Goal: Navigation & Orientation: Understand site structure

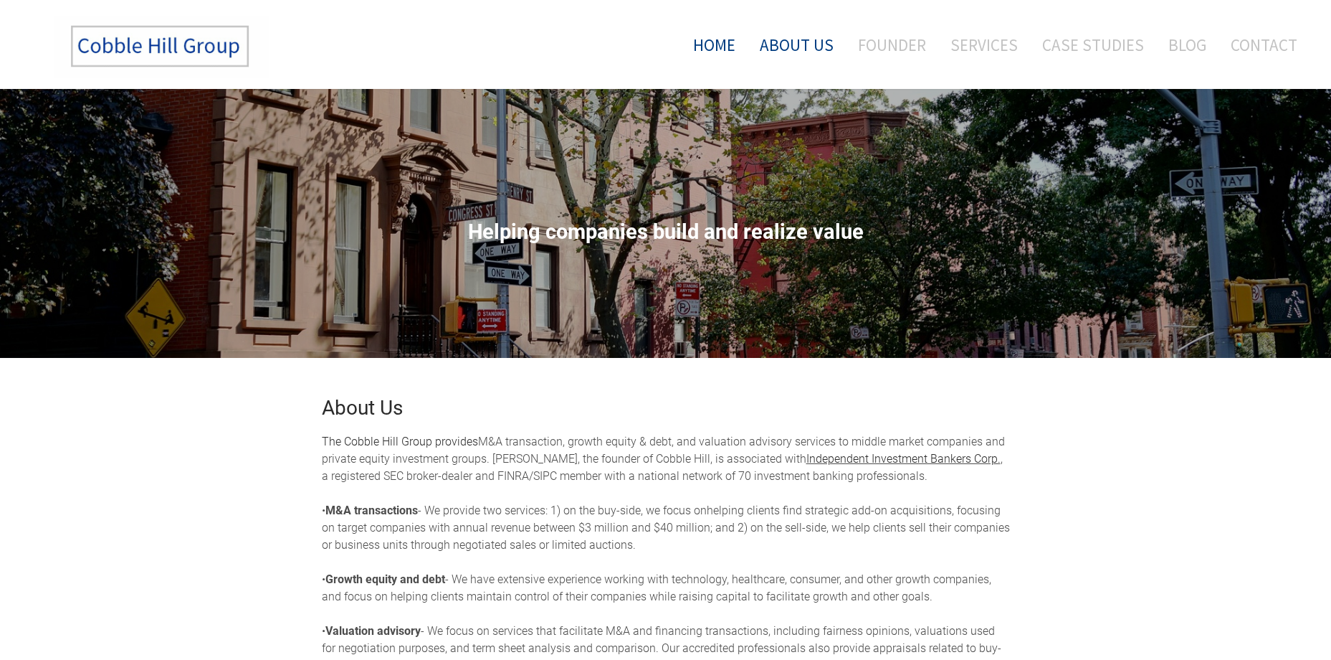
click at [733, 50] on link "Home" at bounding box center [709, 45] width 75 height 60
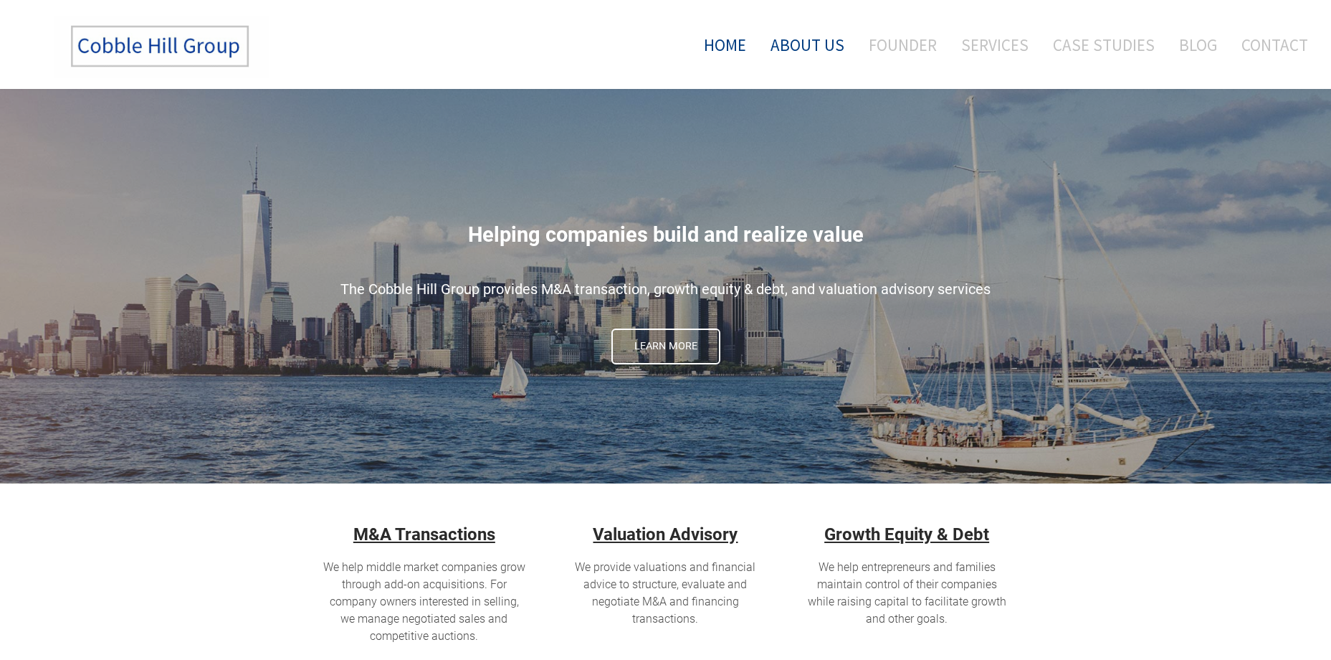
click at [808, 43] on link "About Us" at bounding box center [807, 45] width 95 height 60
